Goal: Transaction & Acquisition: Obtain resource

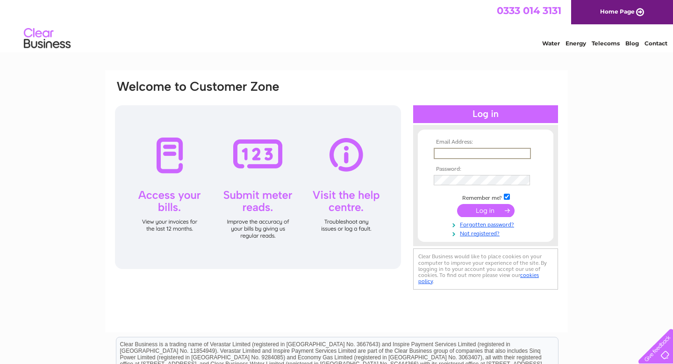
click at [443, 152] on input "text" at bounding box center [482, 153] width 97 height 11
type input "anne@indigops.com"
click at [495, 214] on input "submit" at bounding box center [485, 210] width 57 height 13
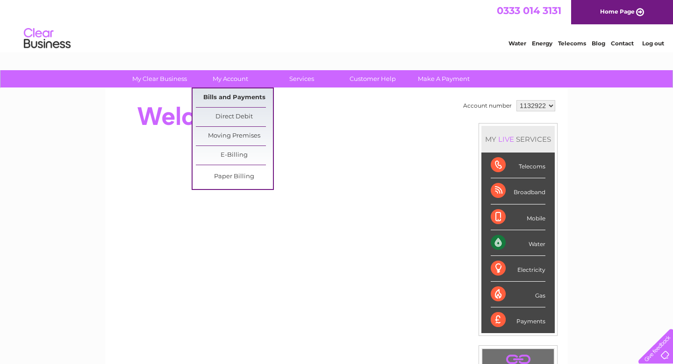
click at [219, 92] on link "Bills and Payments" at bounding box center [234, 97] width 77 height 19
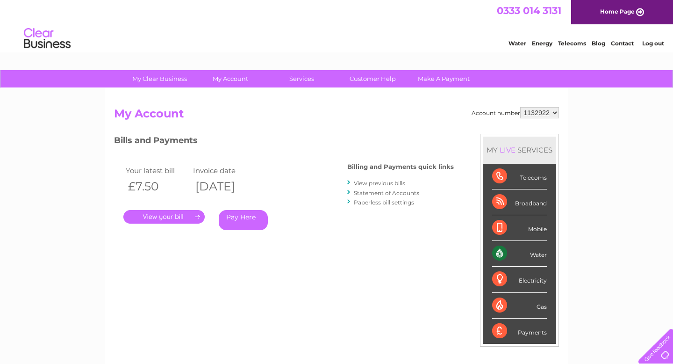
click at [377, 183] on link "View previous bills" at bounding box center [379, 182] width 51 height 7
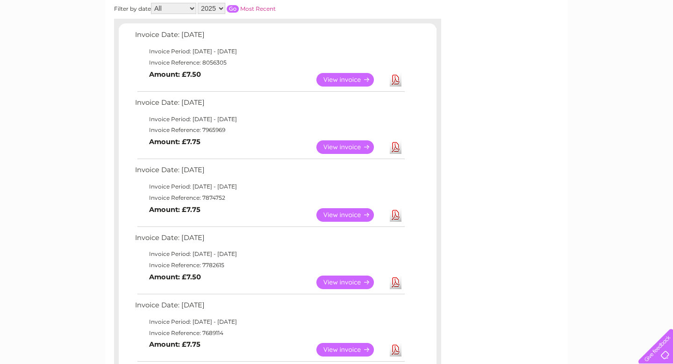
scroll to position [179, 0]
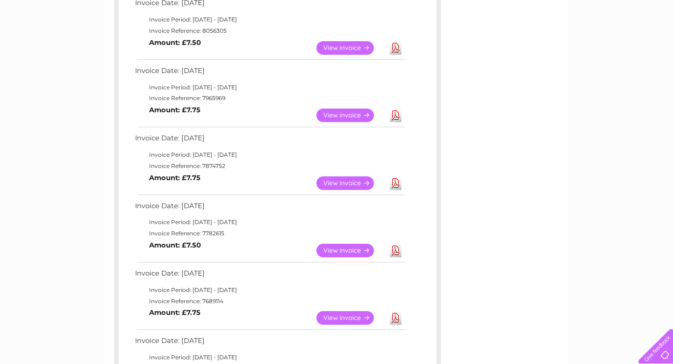
click at [343, 247] on link "View" at bounding box center [350, 250] width 69 height 14
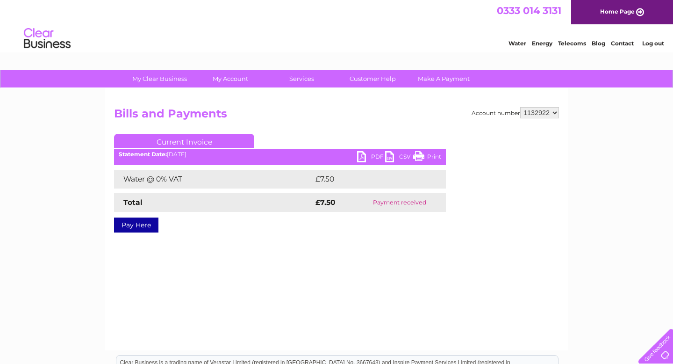
click at [365, 159] on link "PDF" at bounding box center [371, 158] width 28 height 14
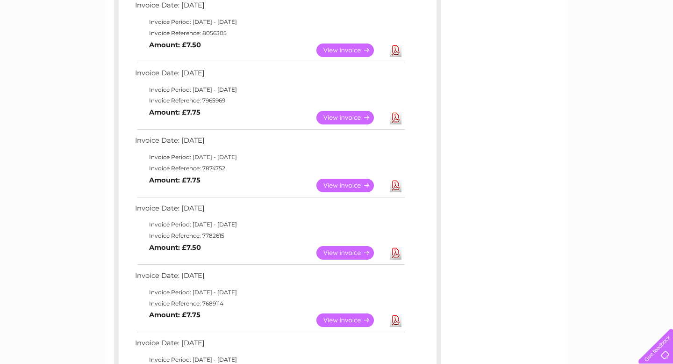
click at [342, 185] on link "View" at bounding box center [350, 186] width 69 height 14
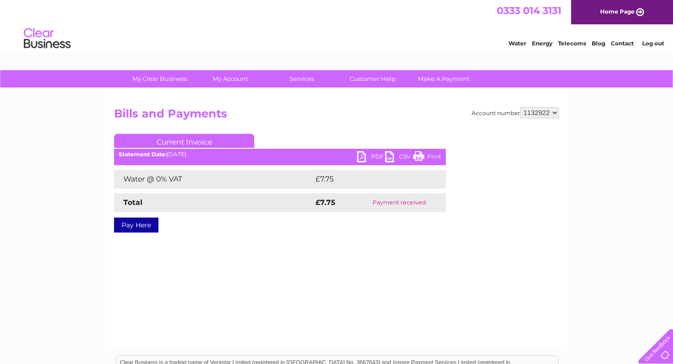
click at [361, 156] on link "PDF" at bounding box center [371, 158] width 28 height 14
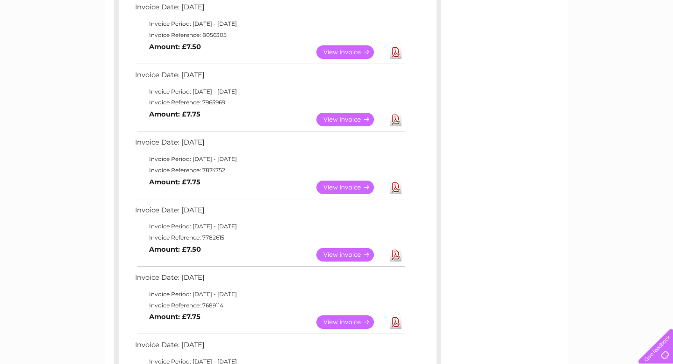
click at [346, 122] on link "View" at bounding box center [350, 120] width 69 height 14
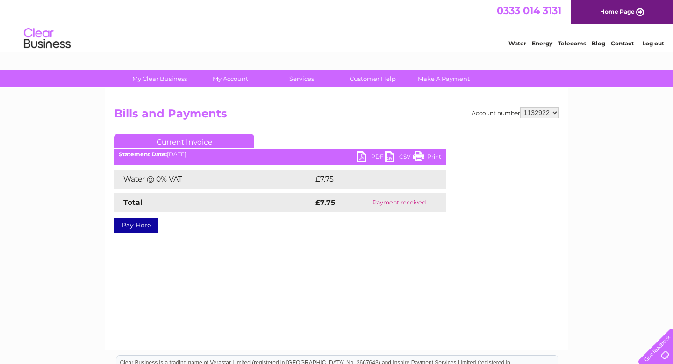
click at [359, 154] on link "PDF" at bounding box center [371, 158] width 28 height 14
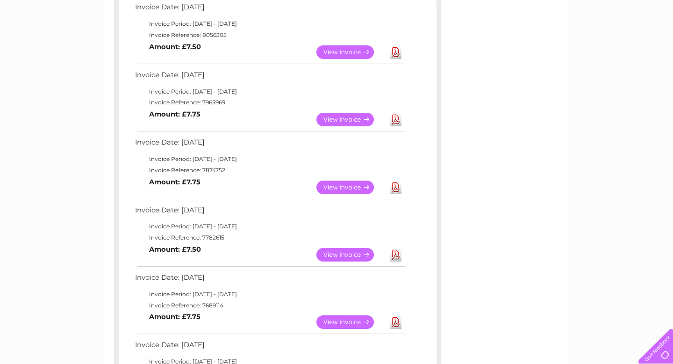
click at [362, 50] on link "View" at bounding box center [350, 52] width 69 height 14
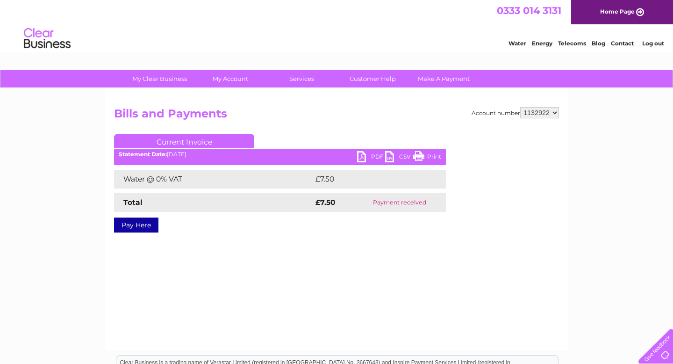
click at [361, 159] on link "PDF" at bounding box center [371, 158] width 28 height 14
